Goal: Task Accomplishment & Management: Use online tool/utility

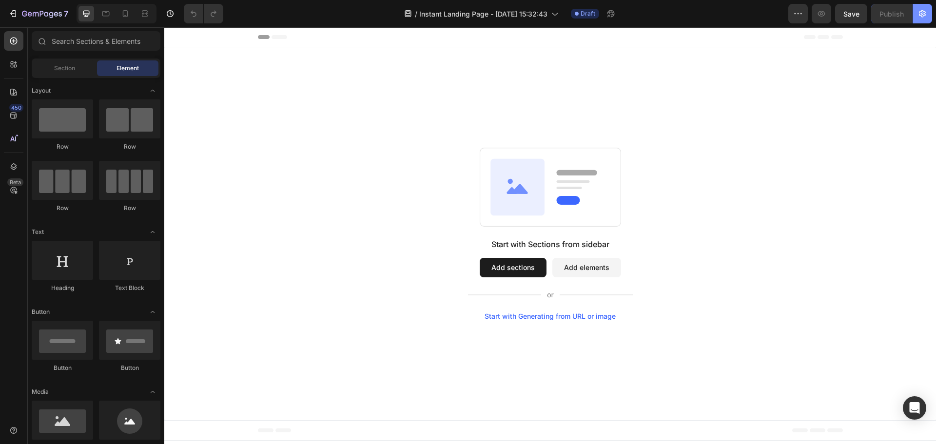
click at [924, 17] on icon "button" at bounding box center [922, 14] width 10 height 10
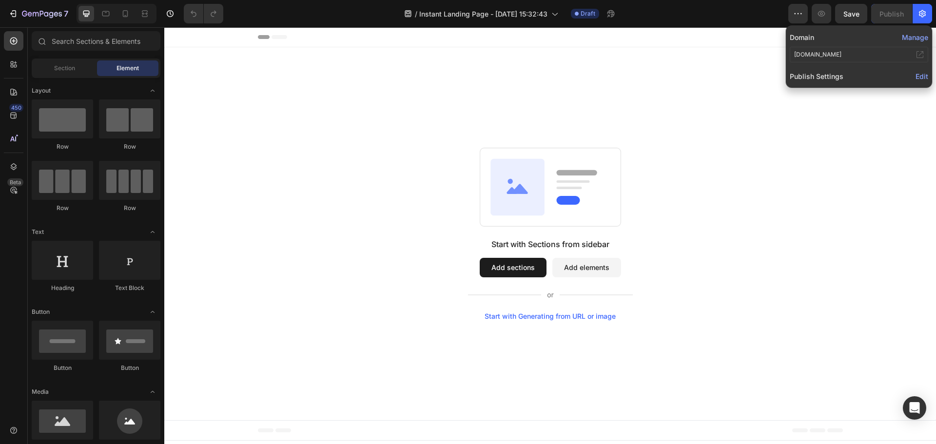
click at [927, 74] on span "Edit" at bounding box center [921, 76] width 13 height 8
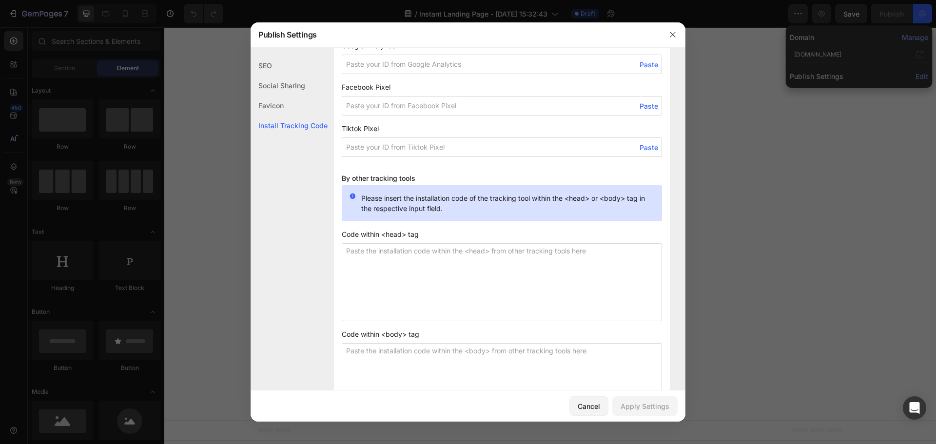
scroll to position [654, 0]
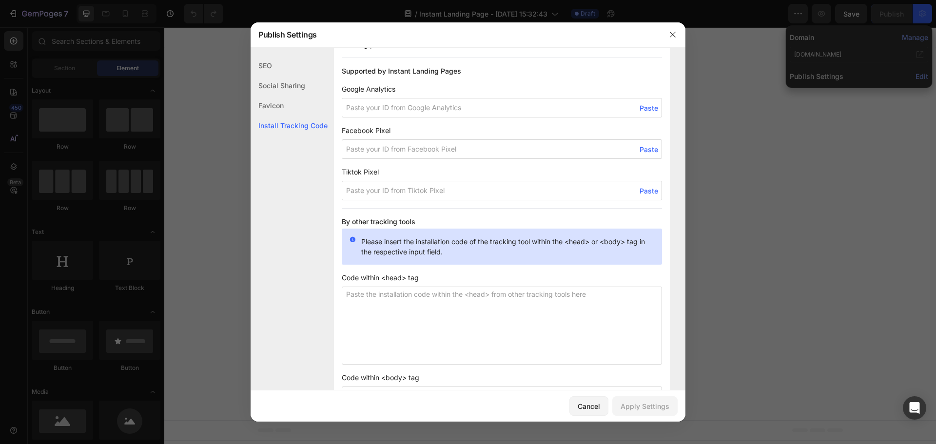
click at [432, 146] on input at bounding box center [502, 148] width 320 height 19
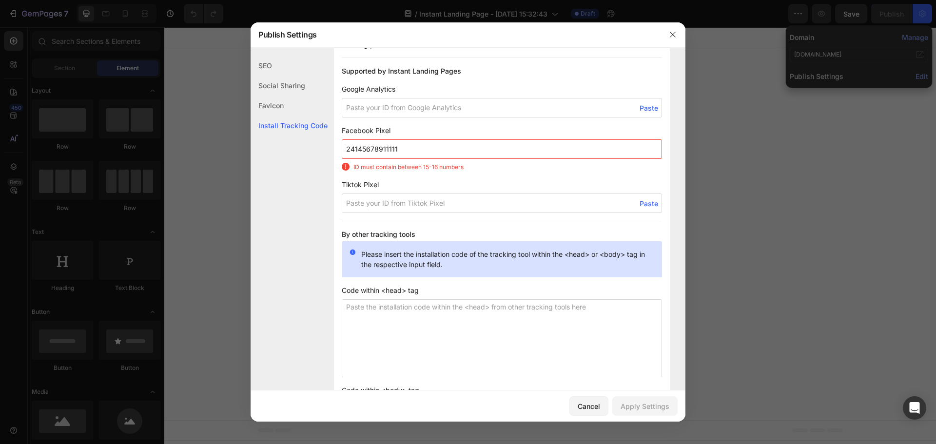
click at [400, 148] on input "24145678911111" at bounding box center [502, 148] width 320 height 19
click at [437, 149] on input "24145678911111" at bounding box center [502, 148] width 320 height 19
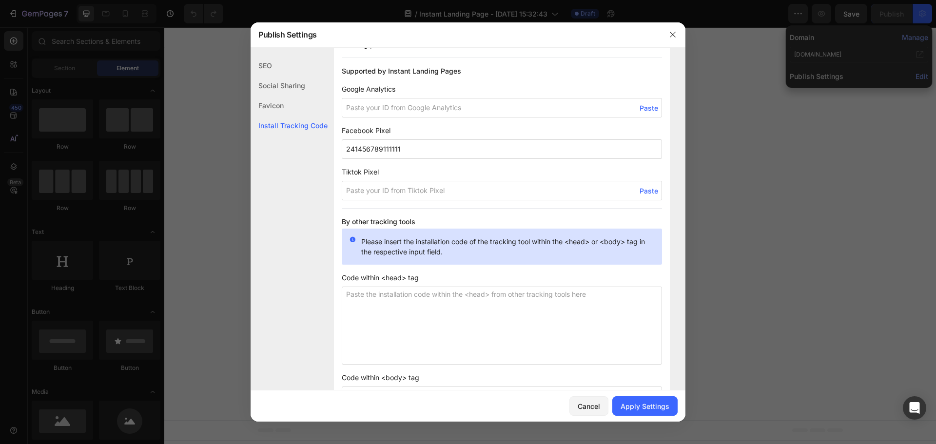
drag, startPoint x: 347, startPoint y: 149, endPoint x: 407, endPoint y: 146, distance: 59.5
click at [407, 146] on input "241456789111111" at bounding box center [502, 148] width 320 height 19
click at [410, 146] on input "241456789111111" at bounding box center [502, 148] width 320 height 19
drag, startPoint x: 410, startPoint y: 146, endPoint x: 342, endPoint y: 147, distance: 68.7
click at [342, 147] on input "241456789111111" at bounding box center [502, 148] width 320 height 19
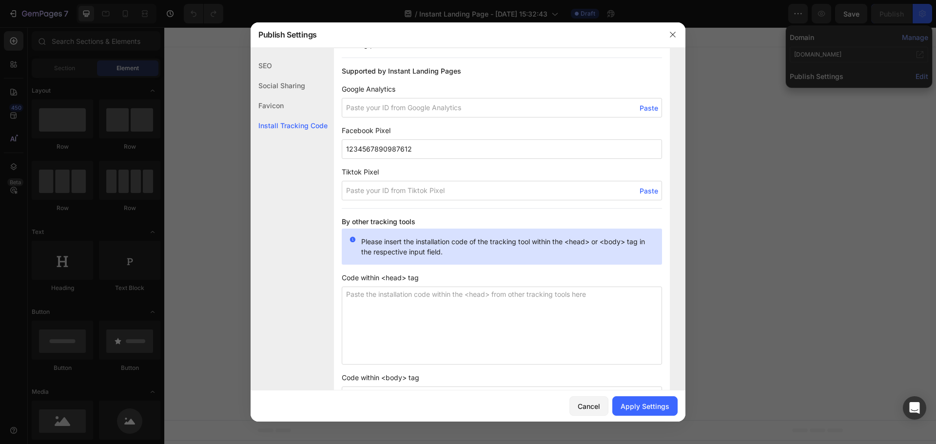
click at [443, 151] on input "1234567890987612" at bounding box center [502, 148] width 320 height 19
drag, startPoint x: 348, startPoint y: 149, endPoint x: 361, endPoint y: 148, distance: 13.7
click at [361, 148] on input "1234567890987612" at bounding box center [502, 148] width 320 height 19
drag, startPoint x: 347, startPoint y: 149, endPoint x: 409, endPoint y: 147, distance: 62.4
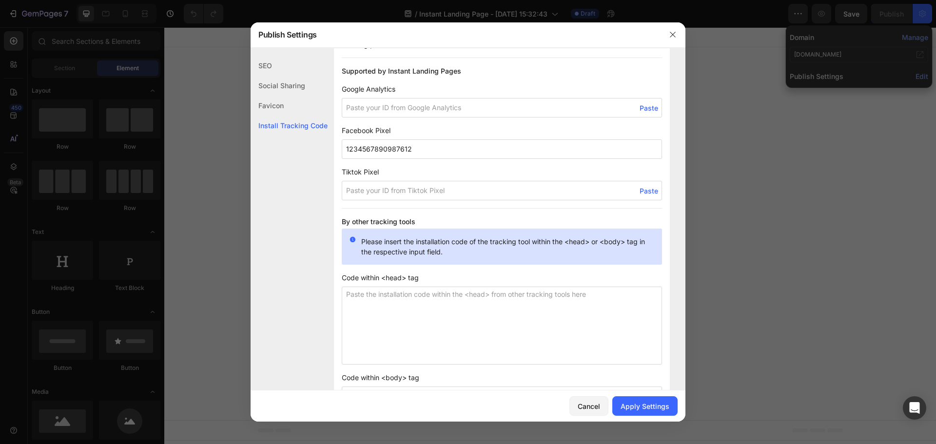
click at [409, 147] on input "1234567890987612" at bounding box center [502, 148] width 320 height 19
click at [432, 152] on input "1234567890987612" at bounding box center [502, 148] width 320 height 19
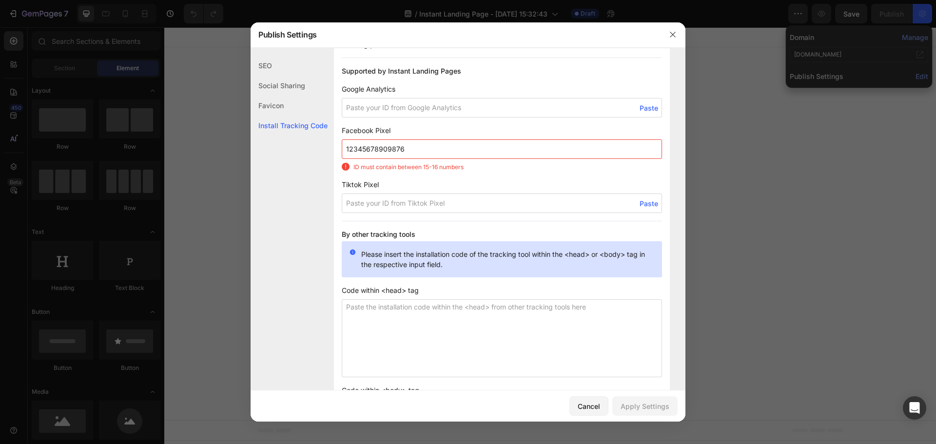
drag, startPoint x: 424, startPoint y: 150, endPoint x: 343, endPoint y: 149, distance: 81.4
click at [343, 149] on input "12345678909876" at bounding box center [502, 148] width 320 height 19
paste input "24142145945397834"
type input "24142145945397834"
click at [568, 33] on div "Publish Settings" at bounding box center [455, 34] width 409 height 25
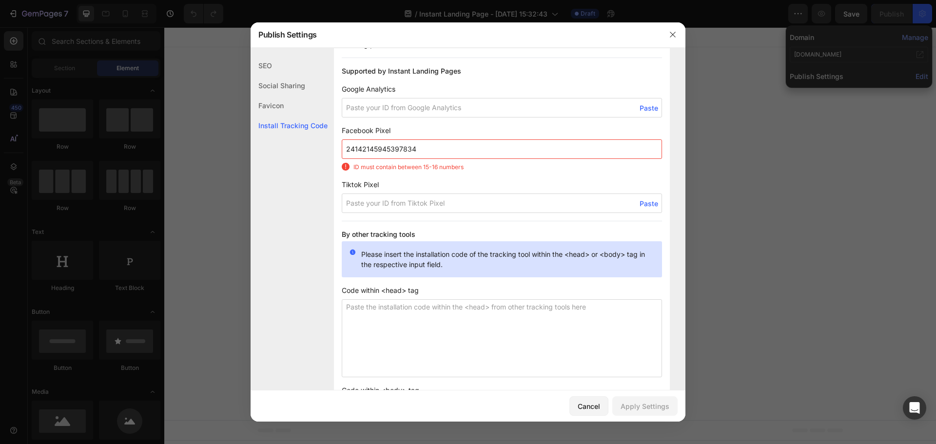
click at [421, 149] on input "24142145945397834" at bounding box center [502, 148] width 320 height 19
drag, startPoint x: 434, startPoint y: 148, endPoint x: 335, endPoint y: 145, distance: 99.0
click at [335, 145] on div "Install Tracking Code When you install the tracking ID to your pages, your cust…" at bounding box center [502, 247] width 336 height 475
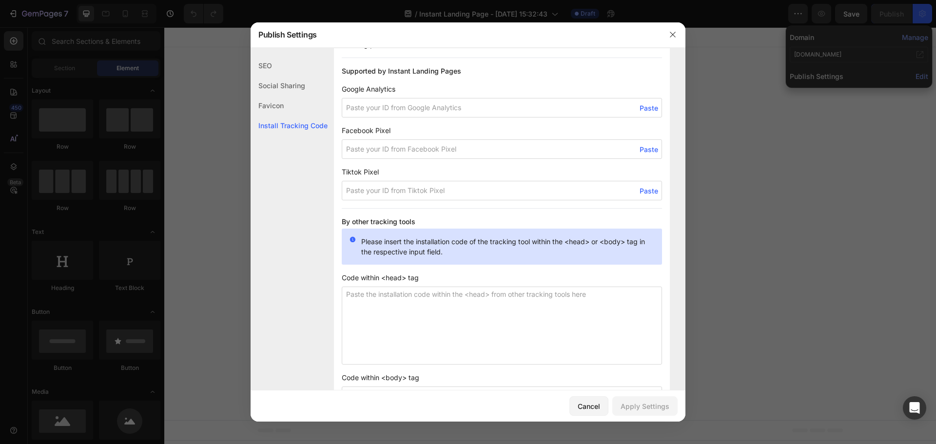
click at [406, 151] on input at bounding box center [502, 148] width 320 height 19
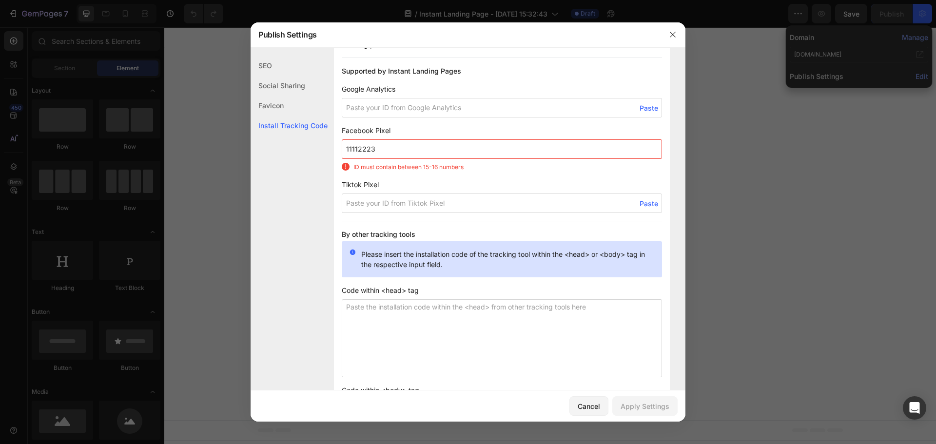
drag, startPoint x: 346, startPoint y: 149, endPoint x: 356, endPoint y: 147, distance: 10.5
click at [356, 147] on input "11112223" at bounding box center [502, 148] width 320 height 19
click at [410, 151] on input "11112223" at bounding box center [502, 148] width 320 height 19
type input "11112223"
drag, startPoint x: 381, startPoint y: 152, endPoint x: 330, endPoint y: 153, distance: 50.2
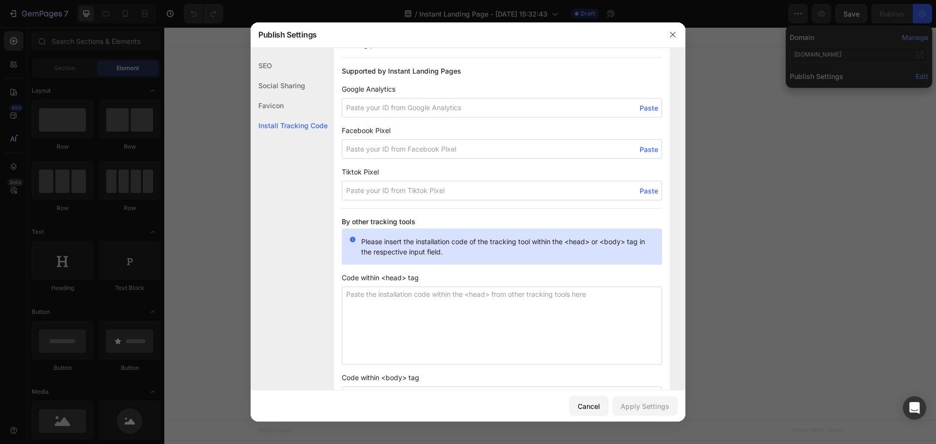
click at [372, 151] on input at bounding box center [502, 148] width 320 height 19
paste input "1234567890123456"
drag, startPoint x: 346, startPoint y: 148, endPoint x: 351, endPoint y: 150, distance: 5.1
click at [351, 150] on input "1234567890123456" at bounding box center [502, 148] width 320 height 19
click at [357, 148] on input "3412567890123456" at bounding box center [502, 148] width 320 height 19
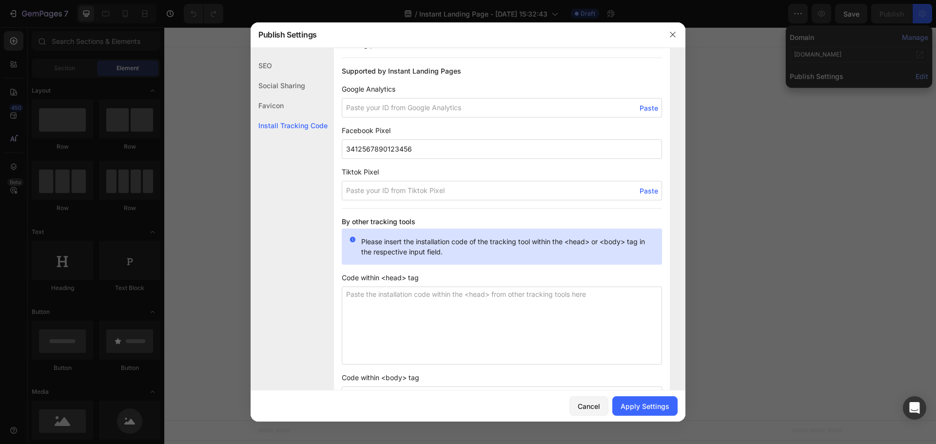
type input "1234567890123456"
click at [399, 149] on input "1234567890123456" at bounding box center [502, 148] width 320 height 19
drag, startPoint x: 346, startPoint y: 148, endPoint x: 408, endPoint y: 149, distance: 62.4
click at [408, 149] on input "1234567890123456" at bounding box center [502, 148] width 320 height 19
click at [441, 155] on input "1234567890123456" at bounding box center [502, 148] width 320 height 19
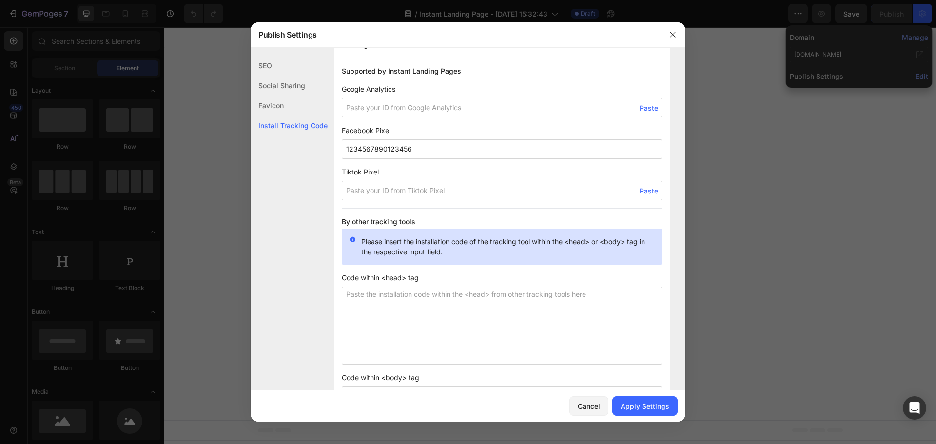
drag, startPoint x: 441, startPoint y: 152, endPoint x: 347, endPoint y: 146, distance: 93.7
click at [347, 146] on input "1234567890123456" at bounding box center [502, 148] width 320 height 19
click at [641, 150] on span "Paste" at bounding box center [649, 149] width 19 height 10
type input "1234567890123456"
drag, startPoint x: 510, startPoint y: 153, endPoint x: 342, endPoint y: 156, distance: 167.7
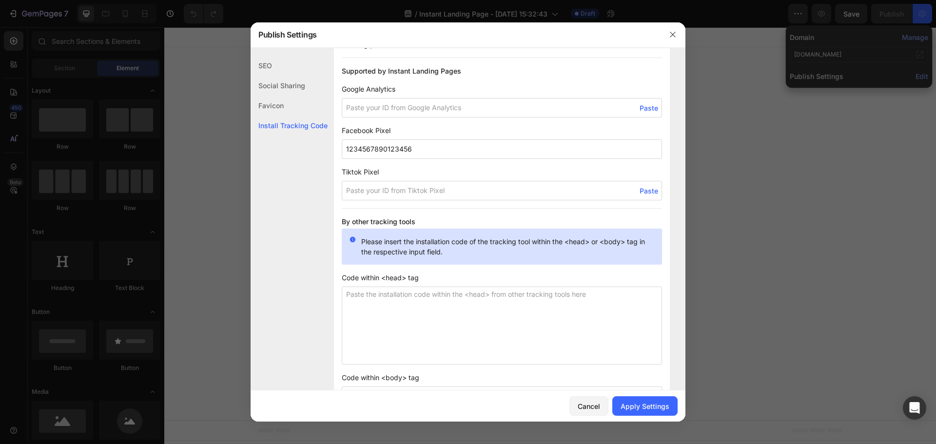
click at [342, 156] on input "1234567890123456" at bounding box center [502, 148] width 320 height 19
click at [646, 148] on span "Paste" at bounding box center [649, 149] width 19 height 10
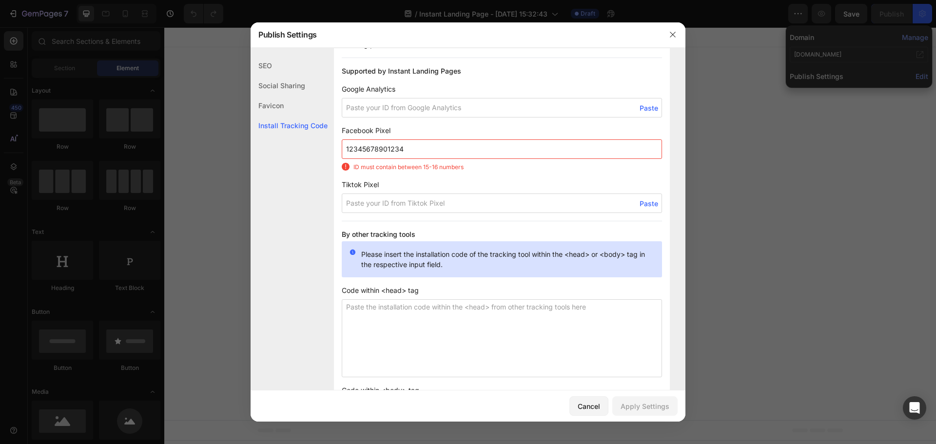
drag, startPoint x: 347, startPoint y: 151, endPoint x: 403, endPoint y: 145, distance: 56.4
click at [403, 145] on input "12345678901234" at bounding box center [502, 148] width 320 height 19
click at [423, 145] on input "12345678901234" at bounding box center [502, 148] width 320 height 19
type input "123456789012344"
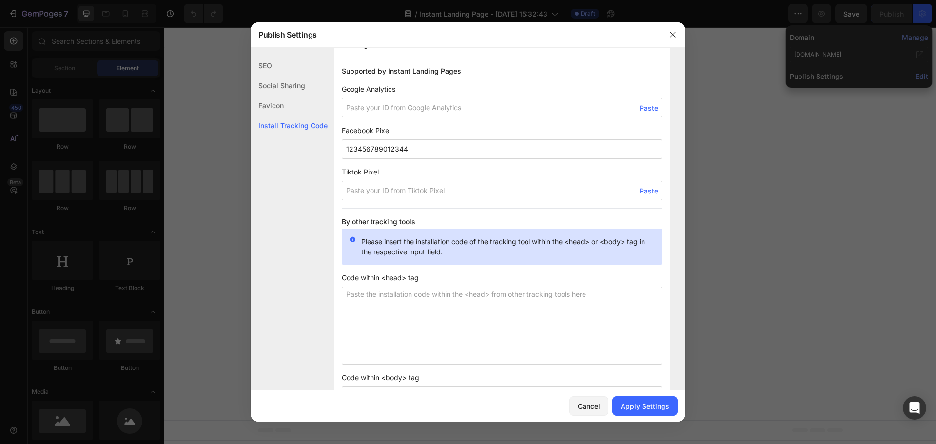
drag, startPoint x: 432, startPoint y: 154, endPoint x: 338, endPoint y: 153, distance: 94.1
click at [338, 153] on div "Install Tracking Code When you install the tracking ID to your pages, your cust…" at bounding box center [502, 241] width 336 height 463
click at [642, 149] on span "Paste" at bounding box center [649, 149] width 19 height 10
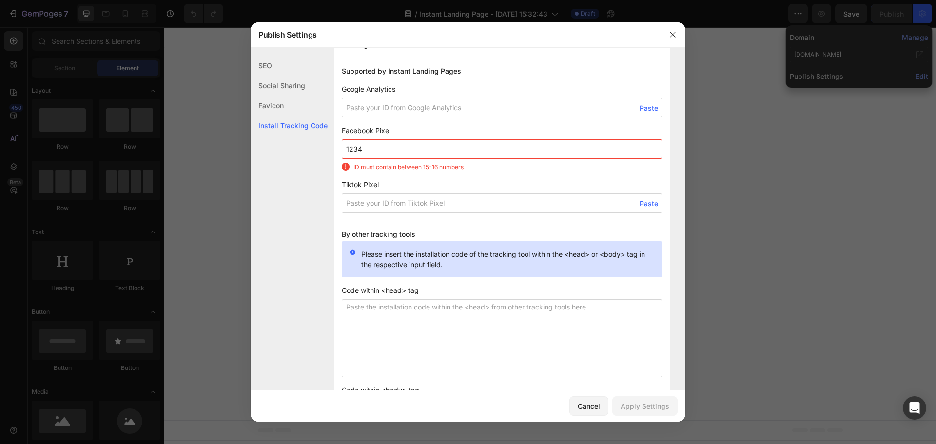
click at [376, 155] on input "1234" at bounding box center [502, 148] width 320 height 19
drag, startPoint x: 386, startPoint y: 142, endPoint x: 338, endPoint y: 144, distance: 47.8
click at [385, 147] on input "12345" at bounding box center [502, 148] width 320 height 19
type input "12345rrrrrrrrr"
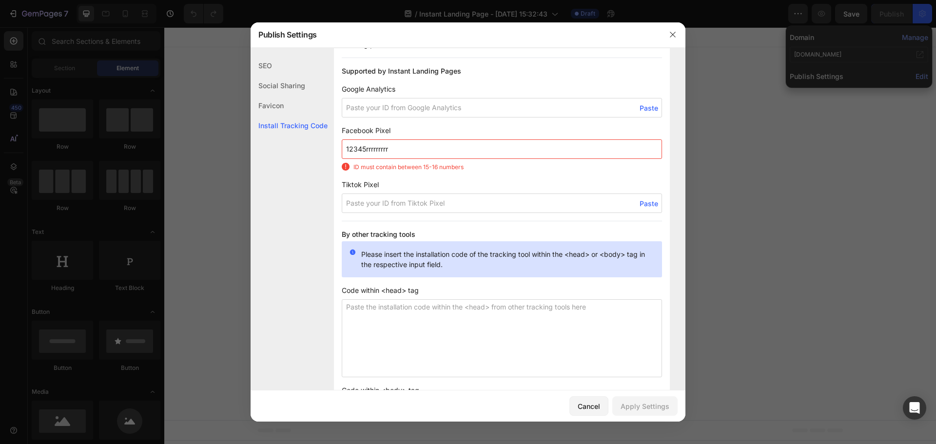
drag, startPoint x: 404, startPoint y: 147, endPoint x: 328, endPoint y: 150, distance: 76.6
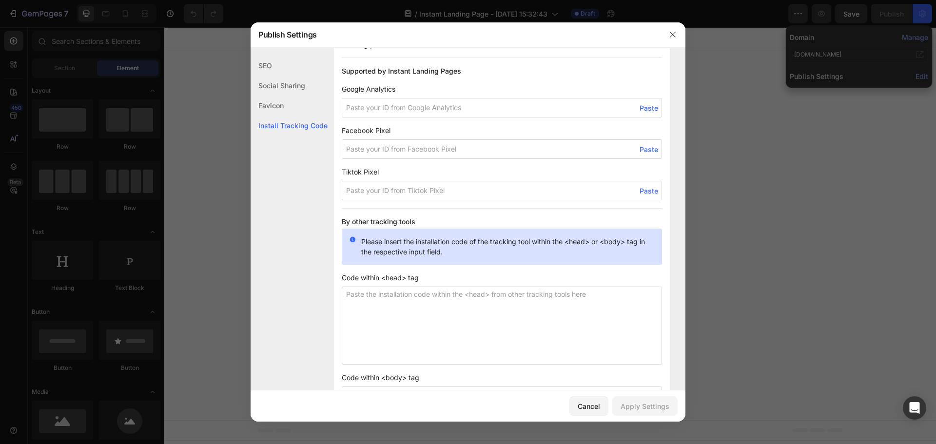
click at [401, 151] on input at bounding box center [502, 148] width 320 height 19
click at [643, 153] on span "Paste" at bounding box center [649, 149] width 19 height 10
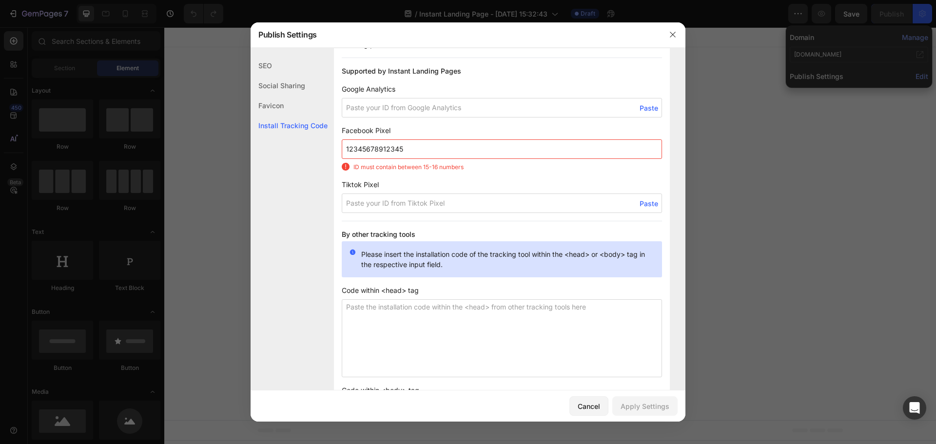
click at [448, 145] on input "12345678912345" at bounding box center [502, 148] width 320 height 19
type input "123456789123456"
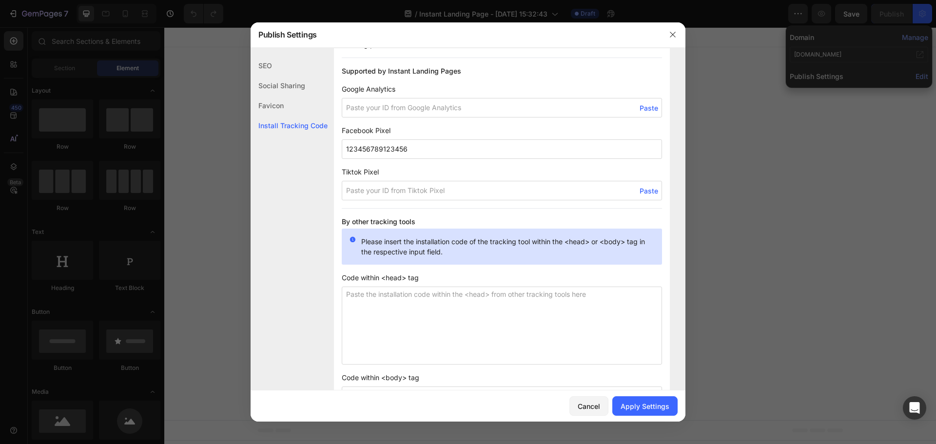
drag, startPoint x: 348, startPoint y: 149, endPoint x: 362, endPoint y: 147, distance: 13.9
click at [362, 147] on input "123456789123456" at bounding box center [502, 148] width 320 height 19
click at [386, 145] on input "123456789123456" at bounding box center [502, 148] width 320 height 19
click at [408, 152] on input "123456789123456" at bounding box center [502, 148] width 320 height 19
drag, startPoint x: 383, startPoint y: 154, endPoint x: 340, endPoint y: 153, distance: 42.9
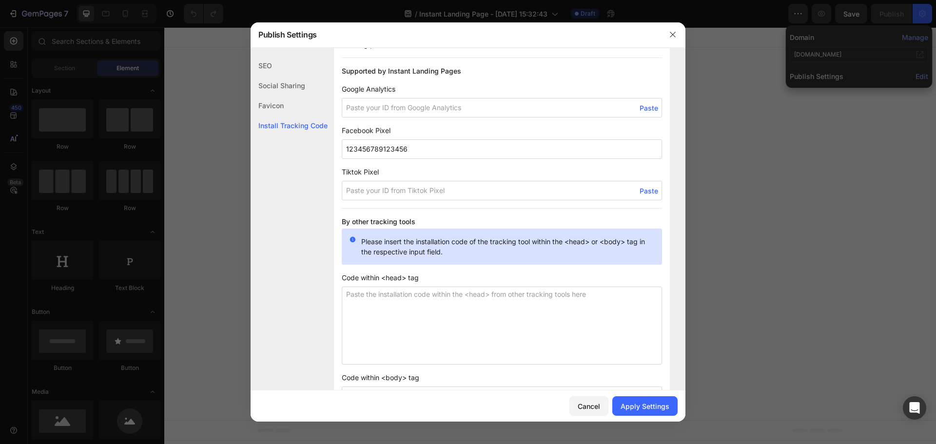
click at [340, 153] on div "Install Tracking Code When you install the tracking ID to your pages, your cust…" at bounding box center [502, 241] width 336 height 463
click at [366, 151] on input "123456789123456" at bounding box center [502, 148] width 320 height 19
drag, startPoint x: 345, startPoint y: 148, endPoint x: 406, endPoint y: 146, distance: 61.0
click at [406, 146] on input "123456789123456" at bounding box center [502, 148] width 320 height 19
click at [409, 145] on input "123456789123456" at bounding box center [502, 148] width 320 height 19
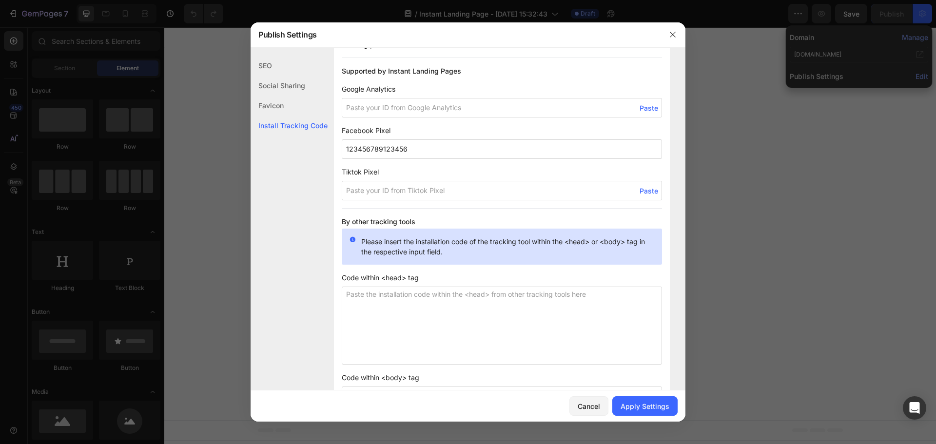
click at [409, 153] on input "123456789123456" at bounding box center [502, 148] width 320 height 19
drag, startPoint x: 427, startPoint y: 154, endPoint x: 320, endPoint y: 151, distance: 107.3
click at [368, 153] on input at bounding box center [502, 148] width 320 height 19
paste input "123456789"
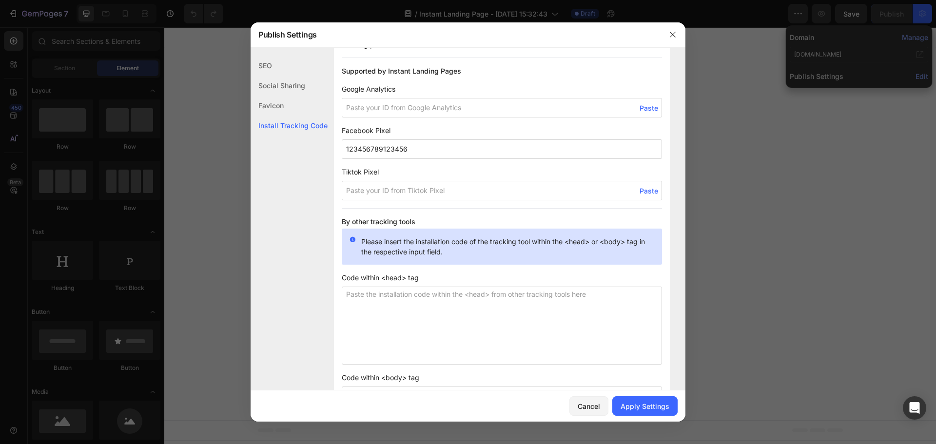
type input "123456789123456"
